Goal: Task Accomplishment & Management: Use online tool/utility

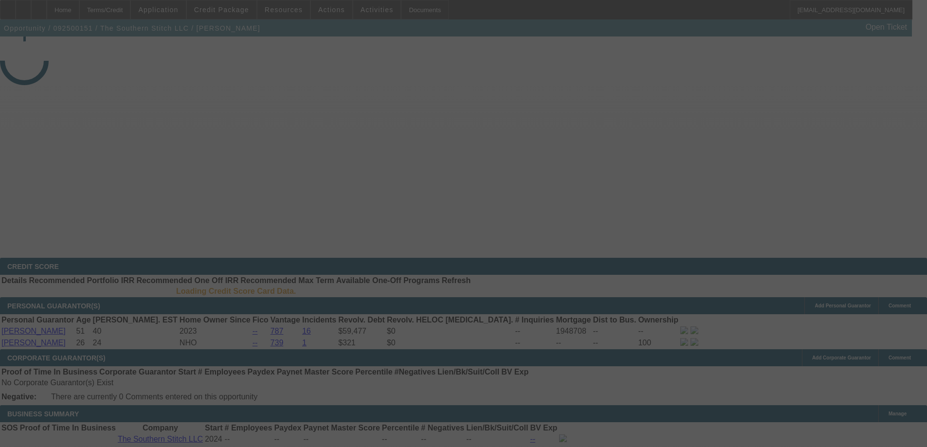
select select "3"
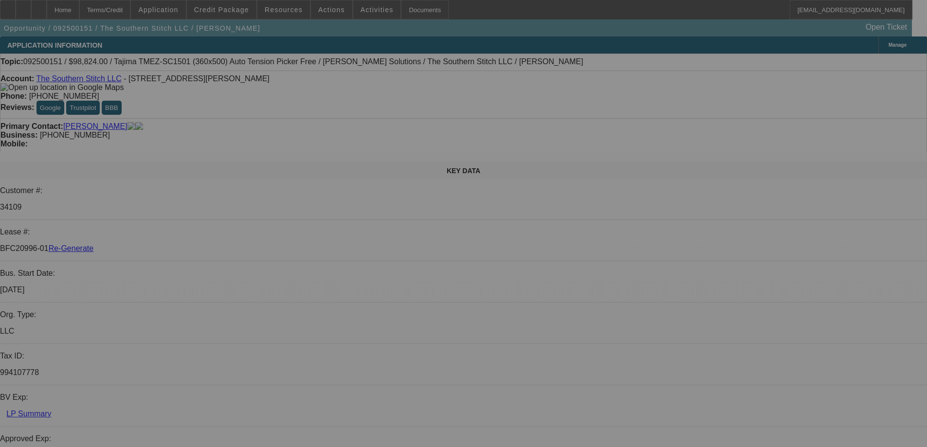
select select "0.2"
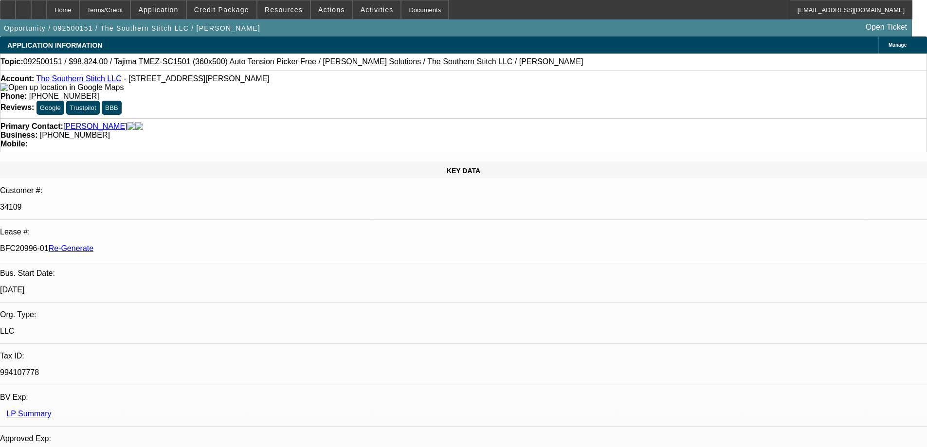
select select "2"
select select "0.1"
select select "4"
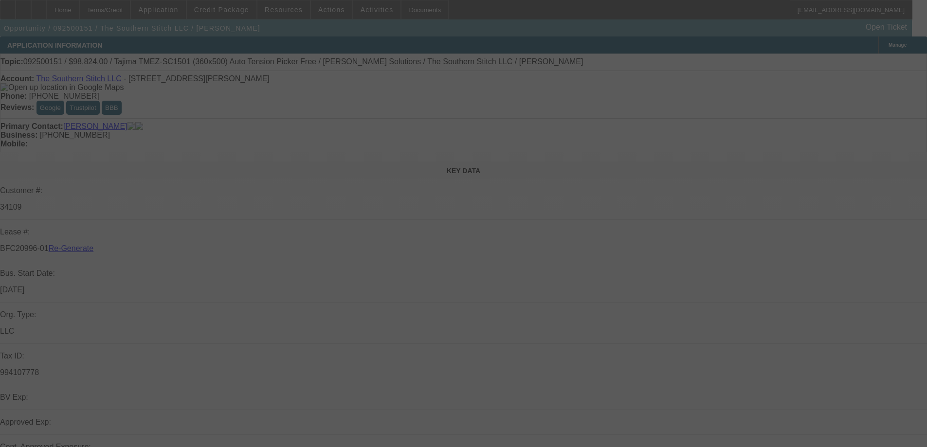
select select "3"
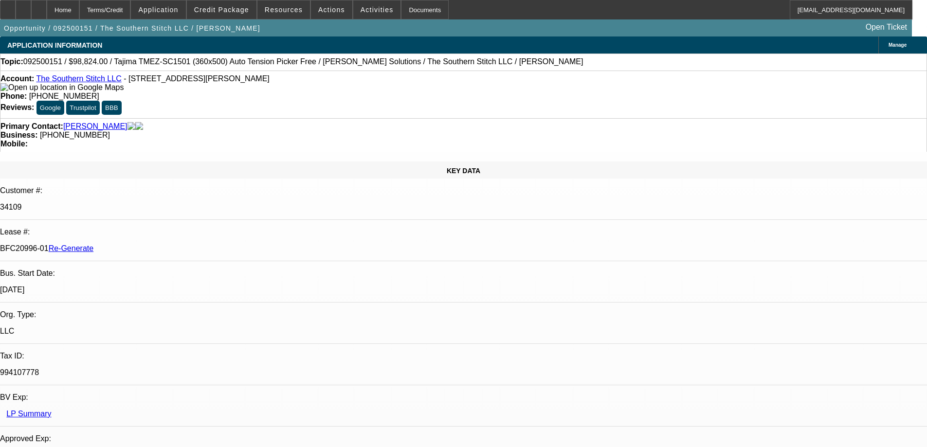
select select "0.2"
select select "2"
select select "0.1"
select select "4"
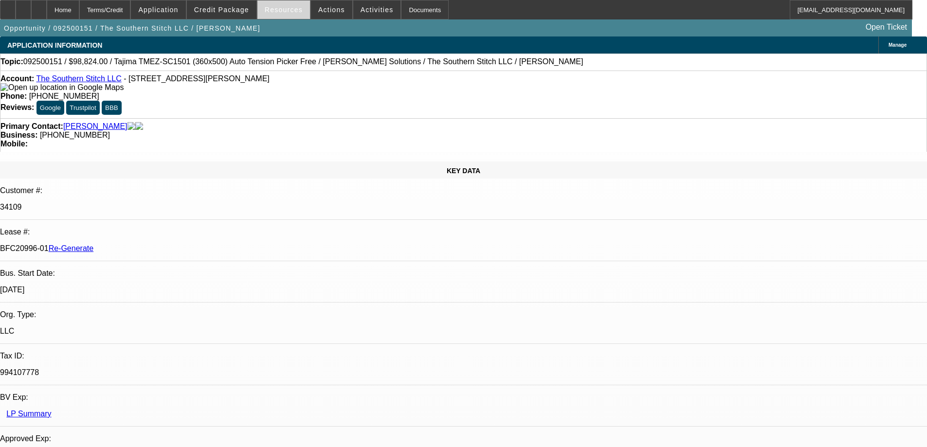
click at [280, 8] on span "Resources" at bounding box center [284, 10] width 38 height 8
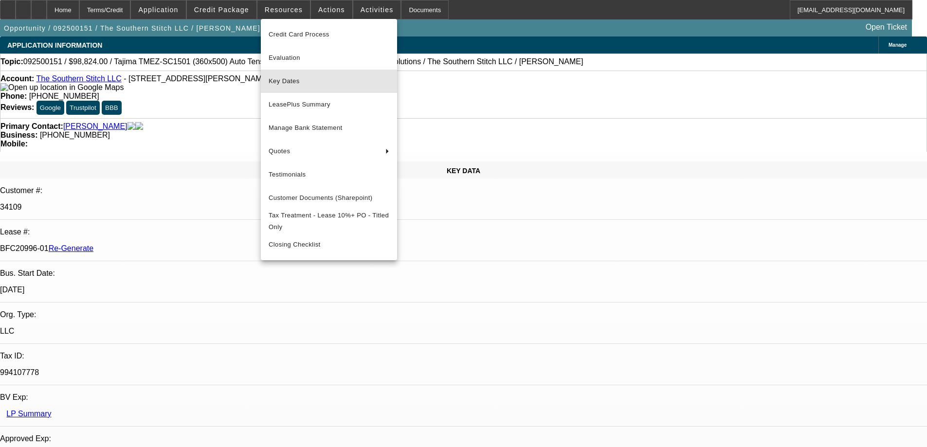
click at [281, 80] on span "Key Dates" at bounding box center [329, 81] width 121 height 12
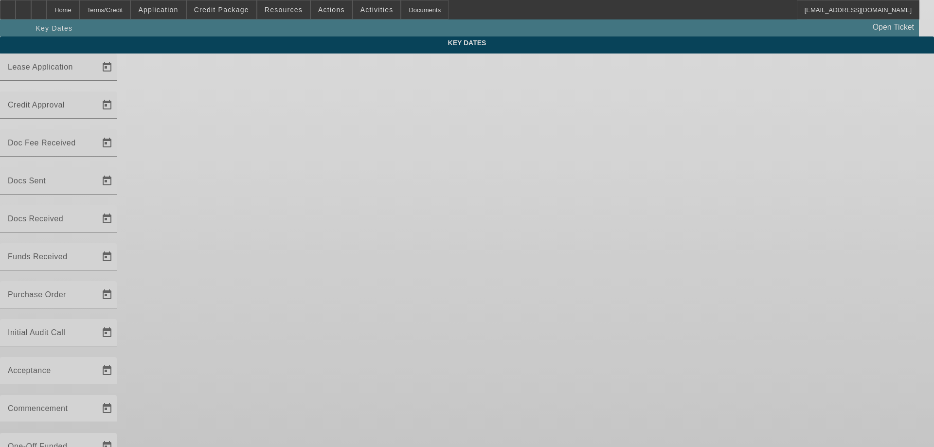
type input "[DATE]"
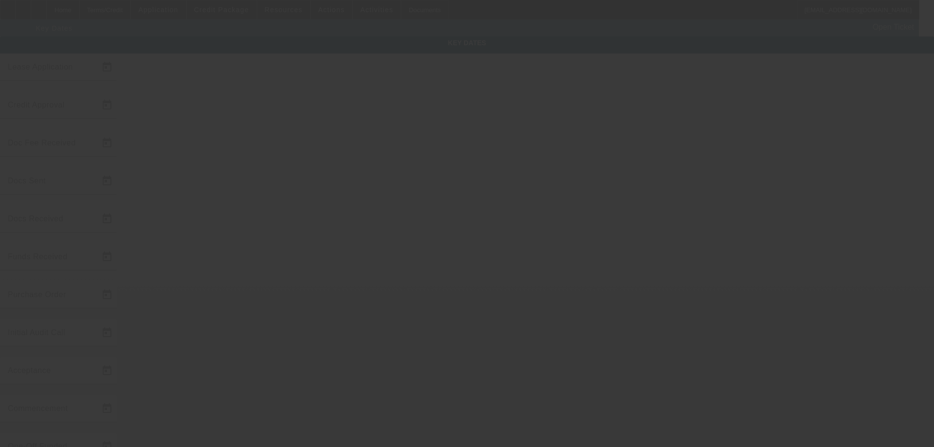
type input "[DATE]"
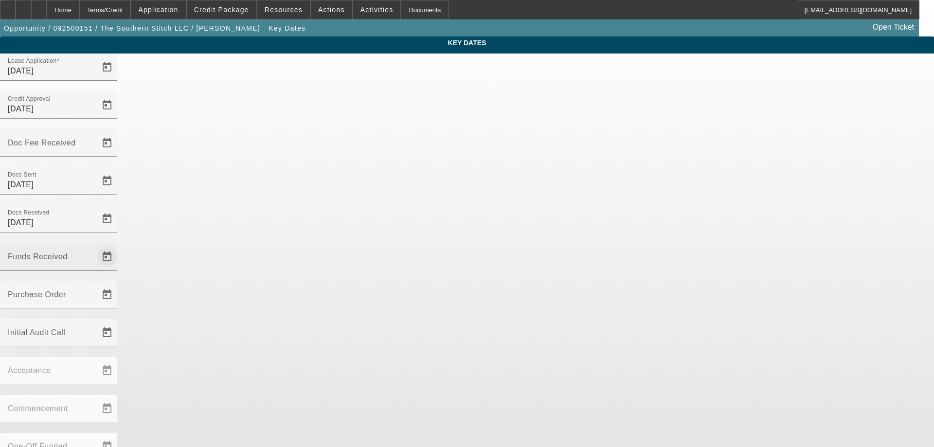
click at [119, 245] on span "Open calendar" at bounding box center [106, 256] width 23 height 23
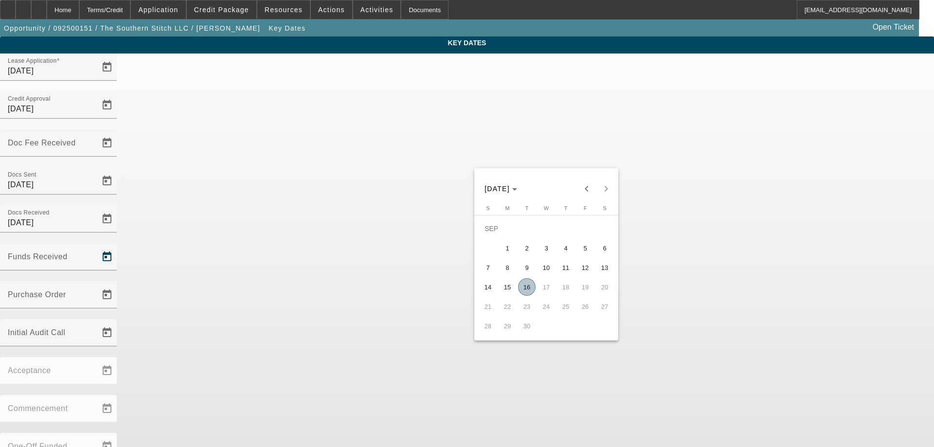
click at [524, 291] on span "16" at bounding box center [527, 287] width 18 height 18
type input "9/16/2025"
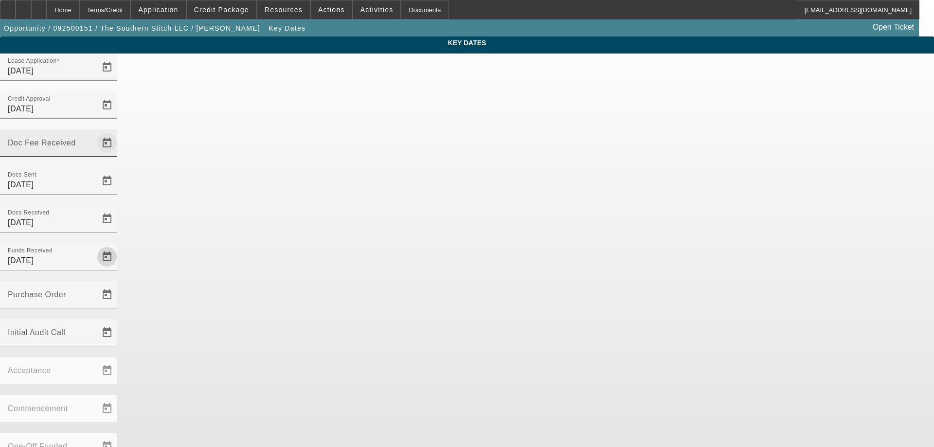
click at [119, 131] on span "Open calendar" at bounding box center [106, 142] width 23 height 23
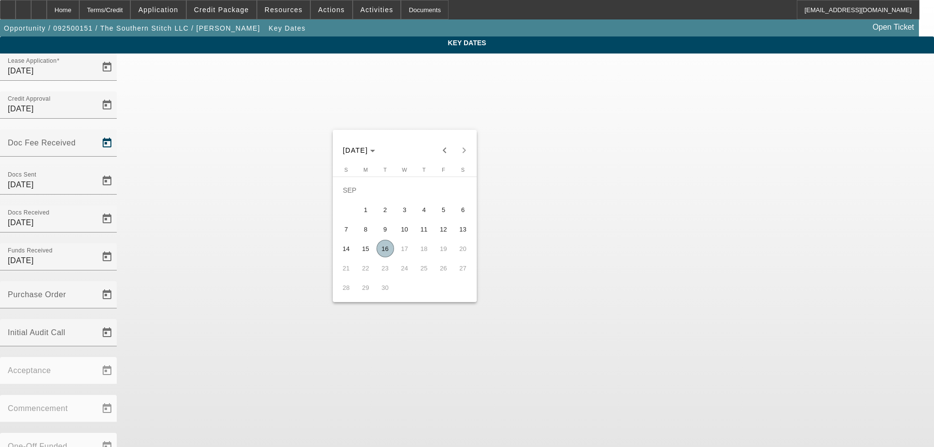
click at [380, 254] on span "16" at bounding box center [386, 249] width 18 height 18
type input "9/16/2025"
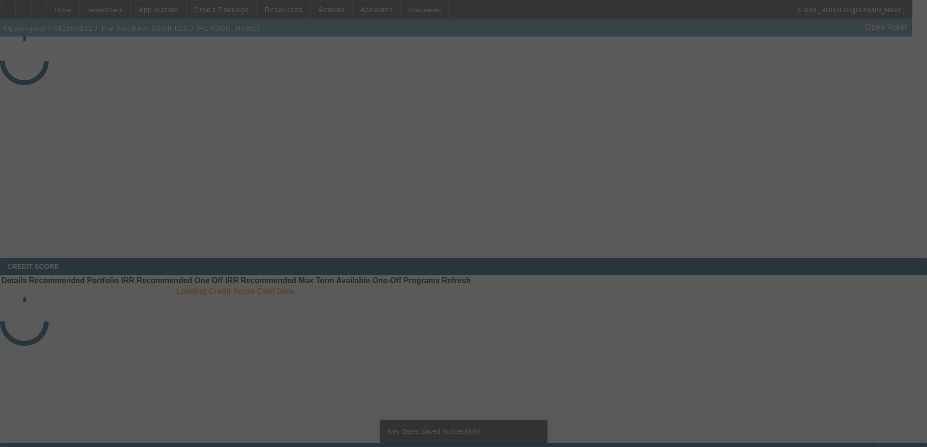
select select "3"
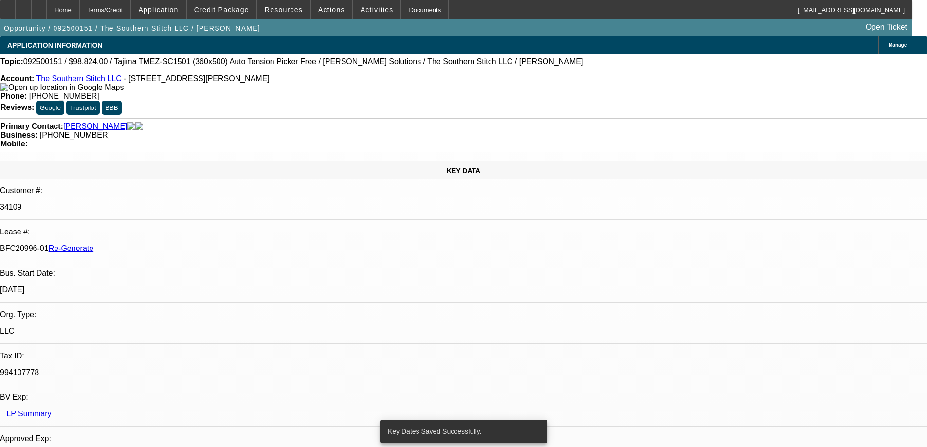
select select "0.2"
select select "2"
select select "0.1"
select select "4"
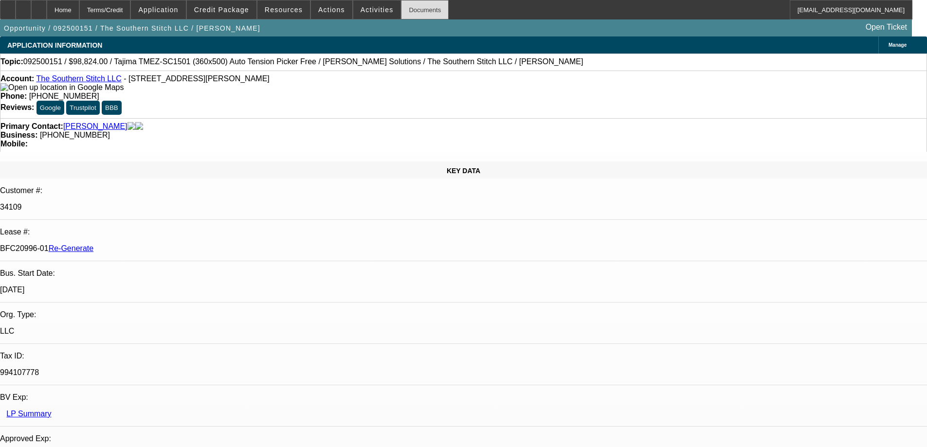
click at [403, 12] on div "Documents" at bounding box center [425, 9] width 48 height 19
click at [423, 7] on div "Documents" at bounding box center [425, 9] width 48 height 19
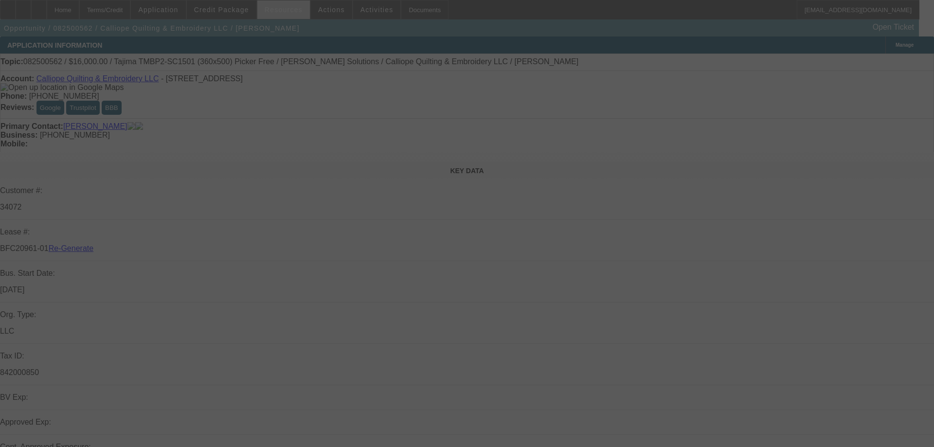
select select "4"
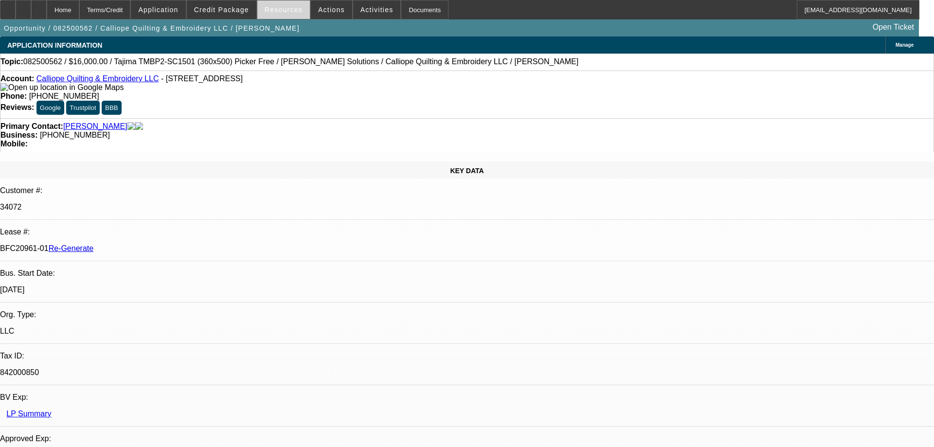
select select "0"
select select "2"
select select "0.1"
select select "4"
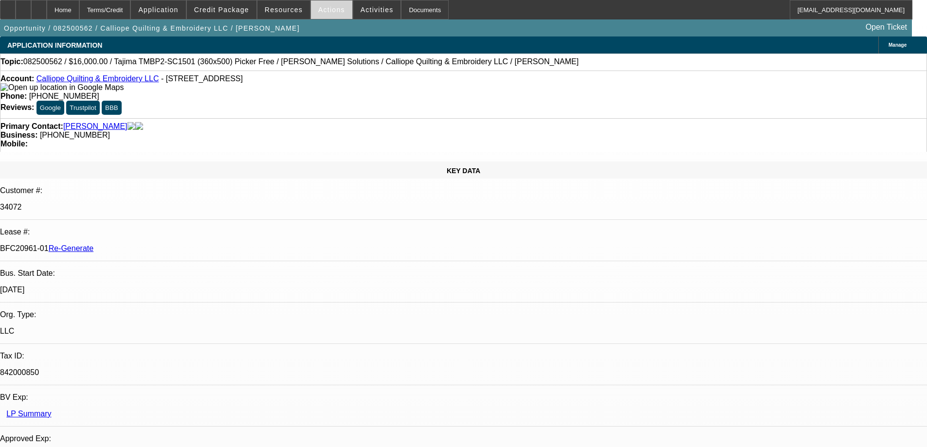
click at [334, 14] on span at bounding box center [331, 9] width 41 height 23
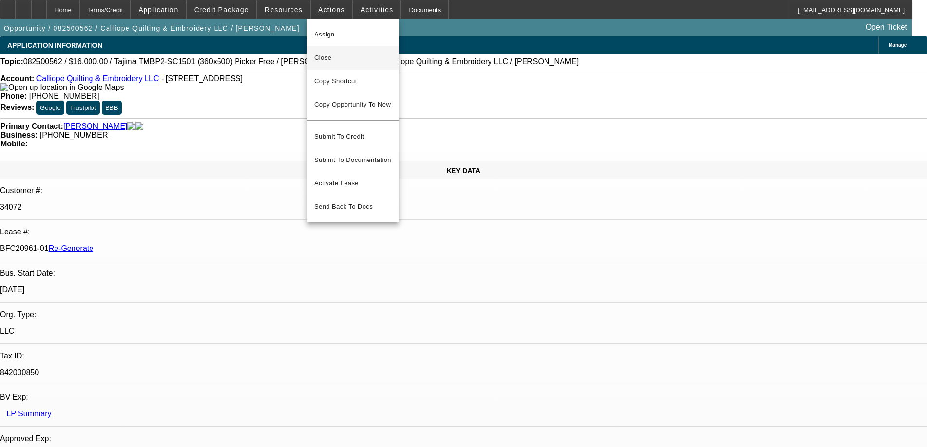
click at [335, 63] on span "Close" at bounding box center [352, 58] width 77 height 12
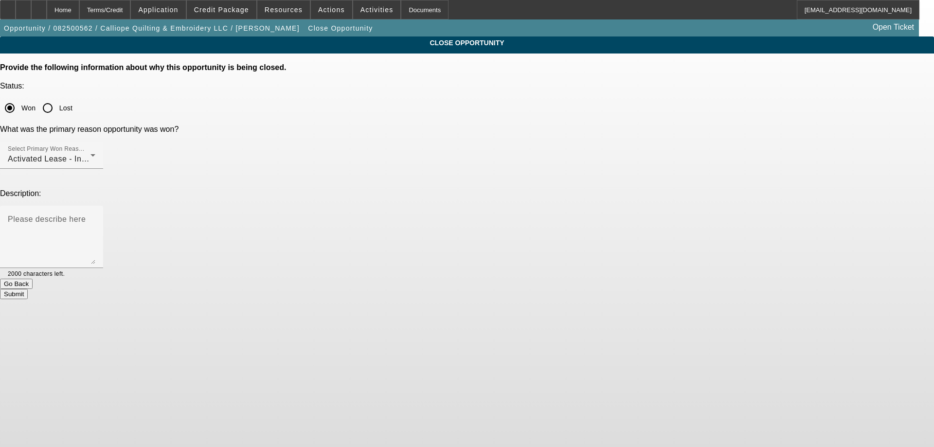
click at [28, 289] on button "Submit" at bounding box center [14, 294] width 28 height 10
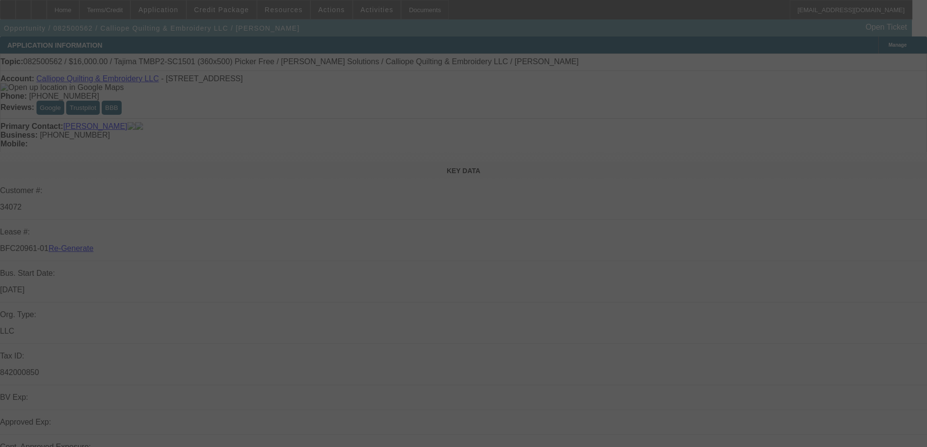
select select "4"
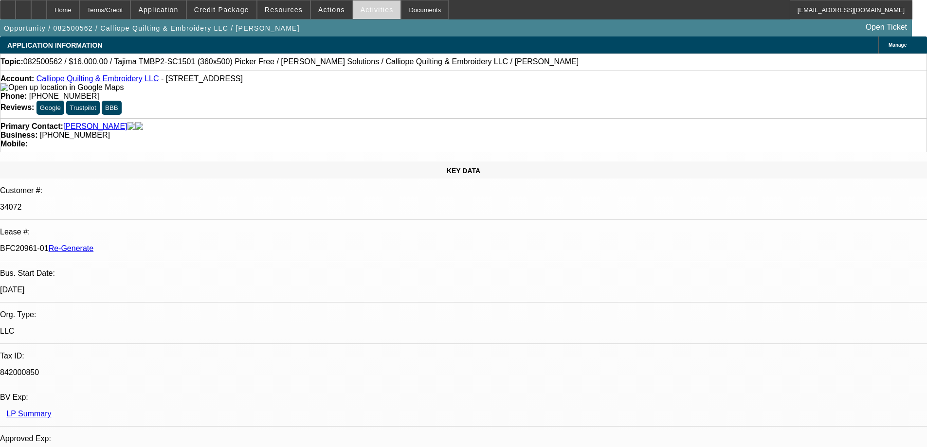
select select "0"
select select "2"
select select "0.1"
select select "4"
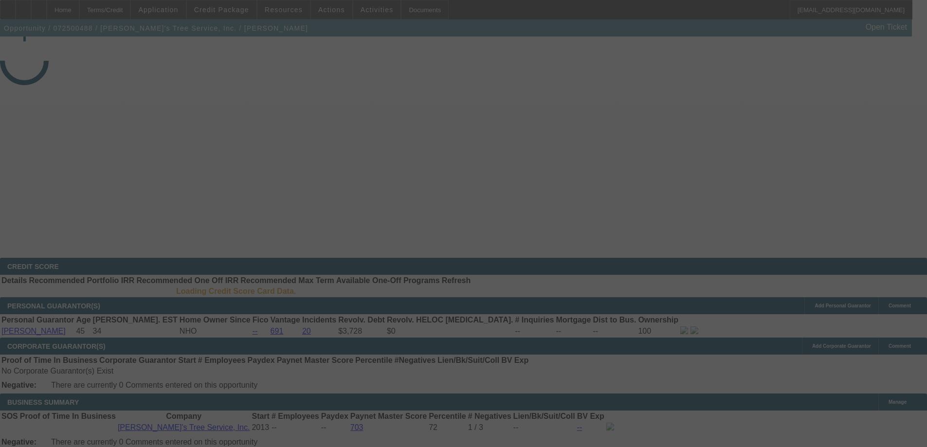
select select "4"
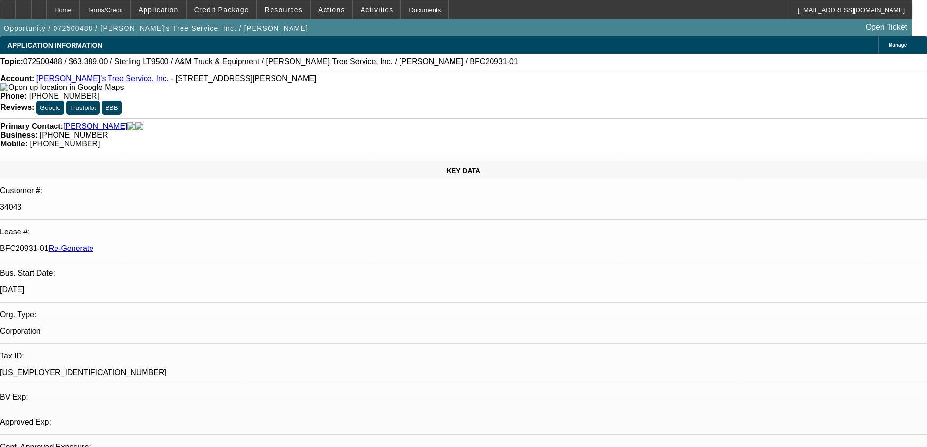
select select "0"
select select "2"
select select "0.1"
select select "4"
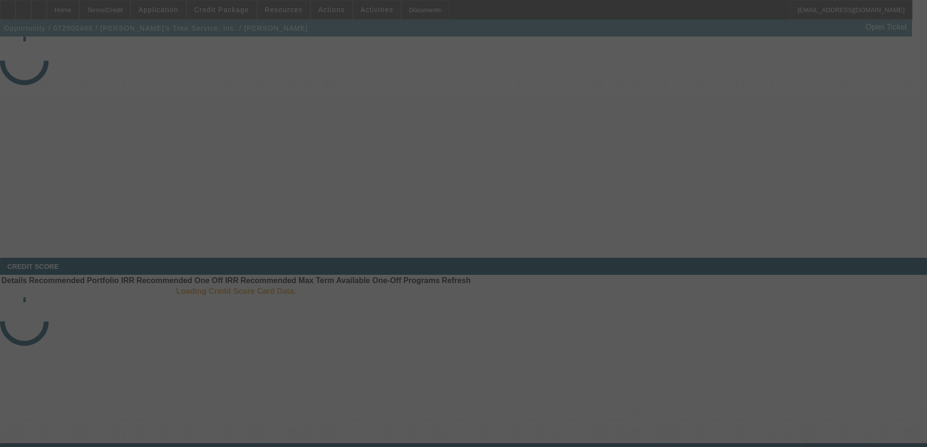
select select "4"
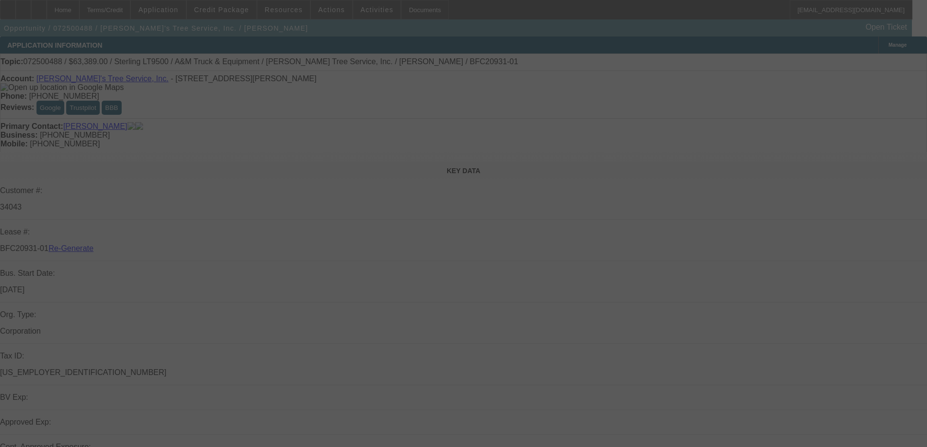
select select "0"
select select "2"
select select "0.1"
select select "4"
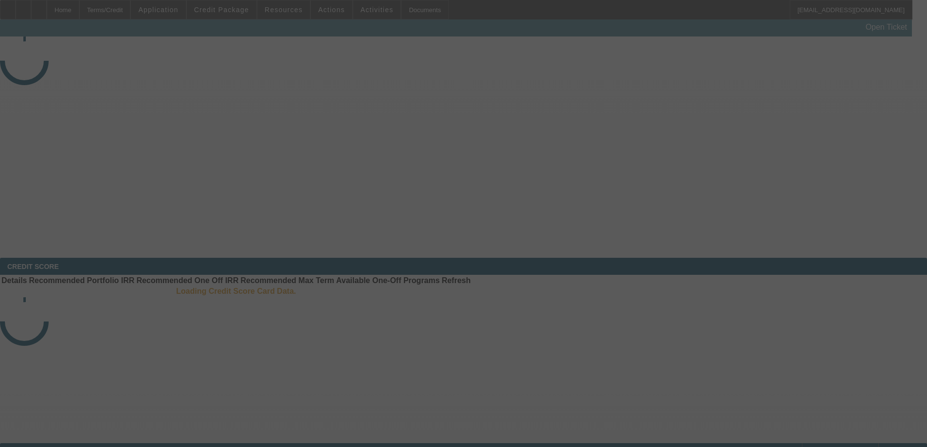
select select "4"
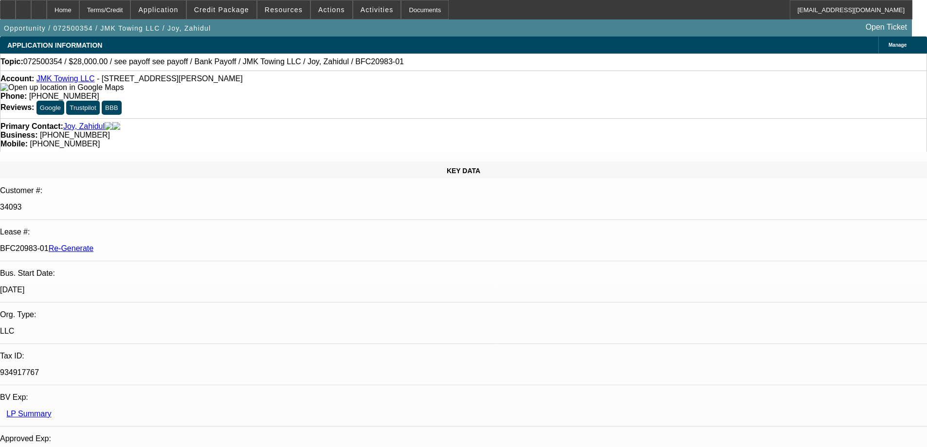
select select "0"
select select "6"
click at [412, 14] on div "Documents" at bounding box center [425, 9] width 48 height 19
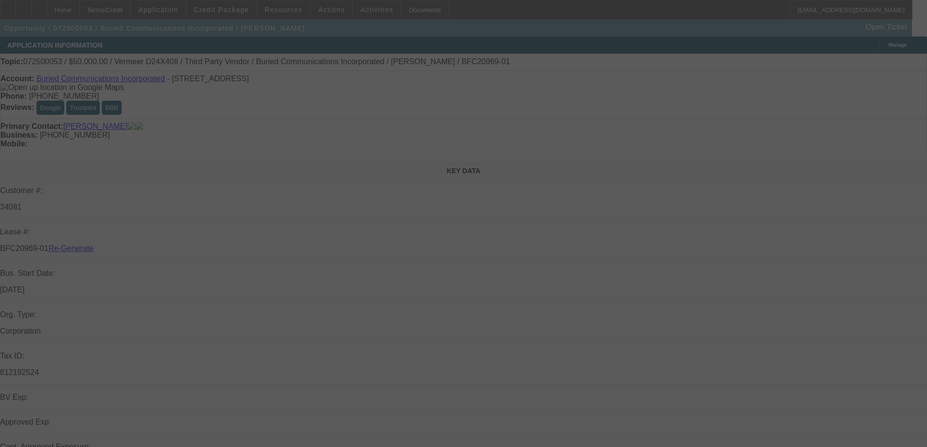
select select "4"
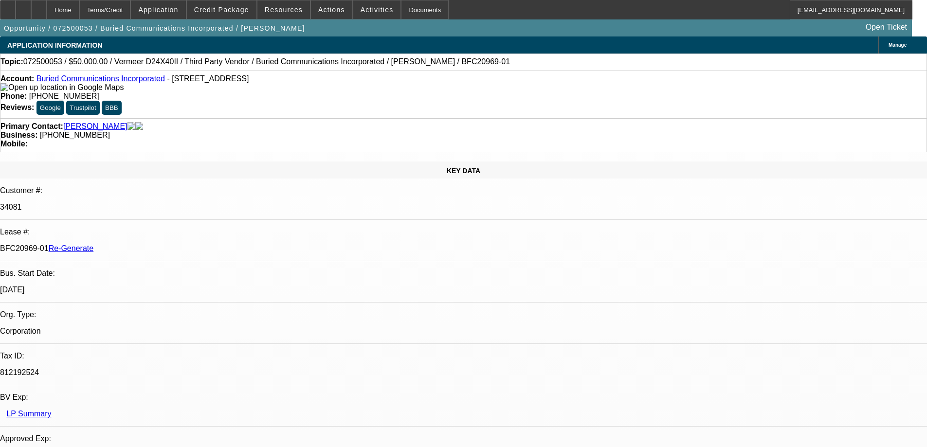
select select "0"
select select "3"
select select "0"
select select "6"
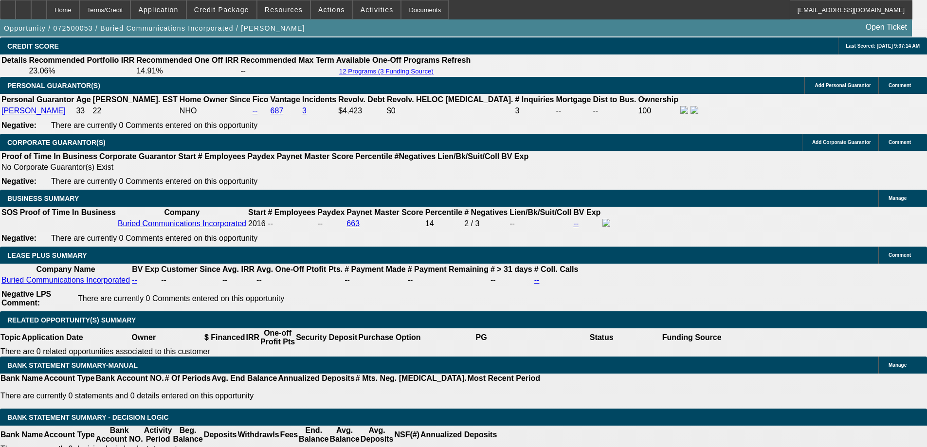
scroll to position [1557, 0]
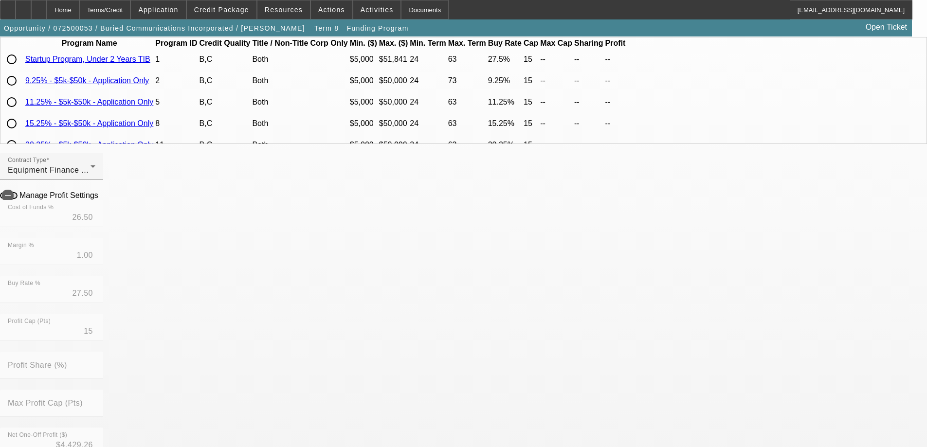
scroll to position [195, 0]
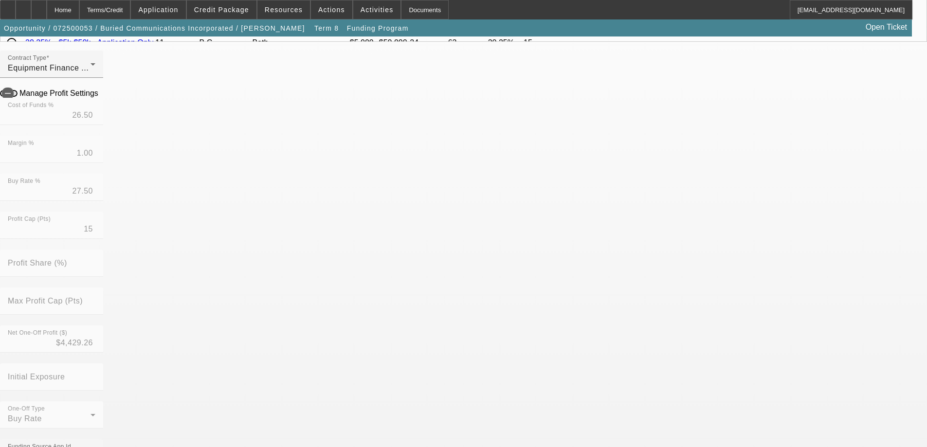
click at [420, 392] on mat-option "No" at bounding box center [392, 399] width 127 height 23
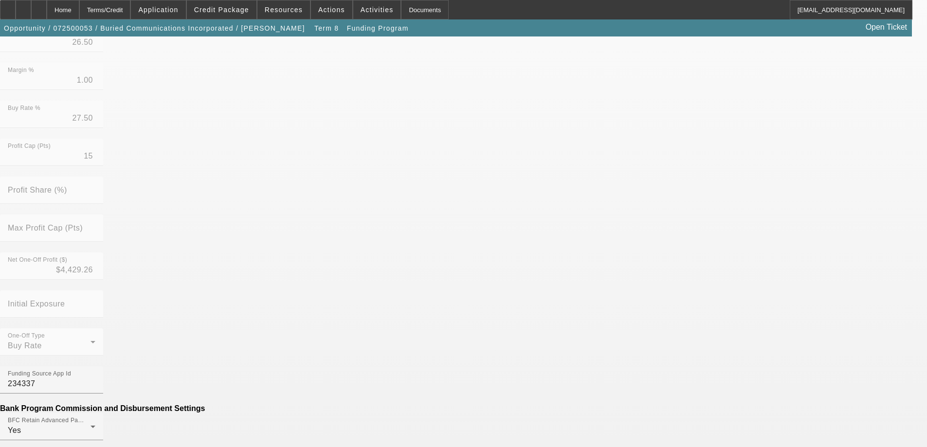
scroll to position [389, 0]
